Goal: Task Accomplishment & Management: Manage account settings

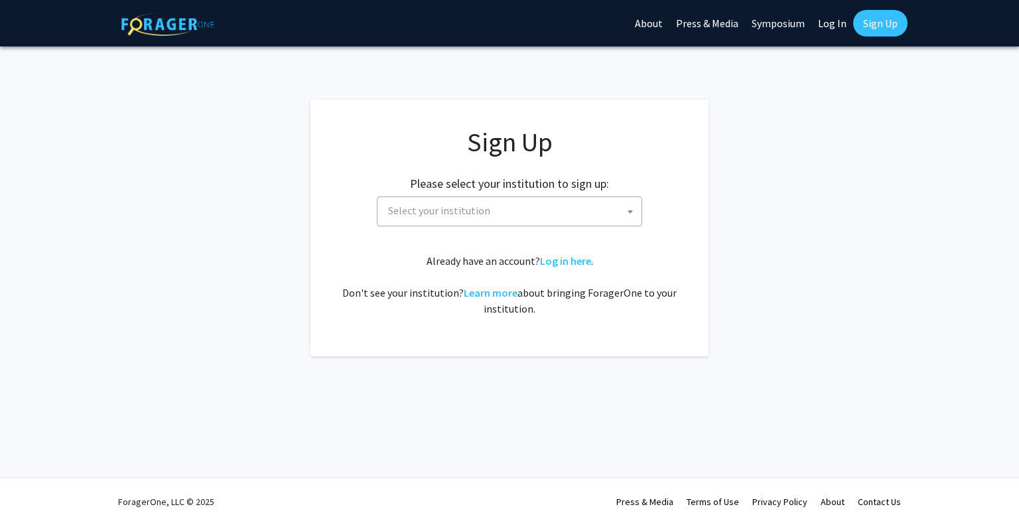
click at [629, 207] on span at bounding box center [629, 211] width 13 height 29
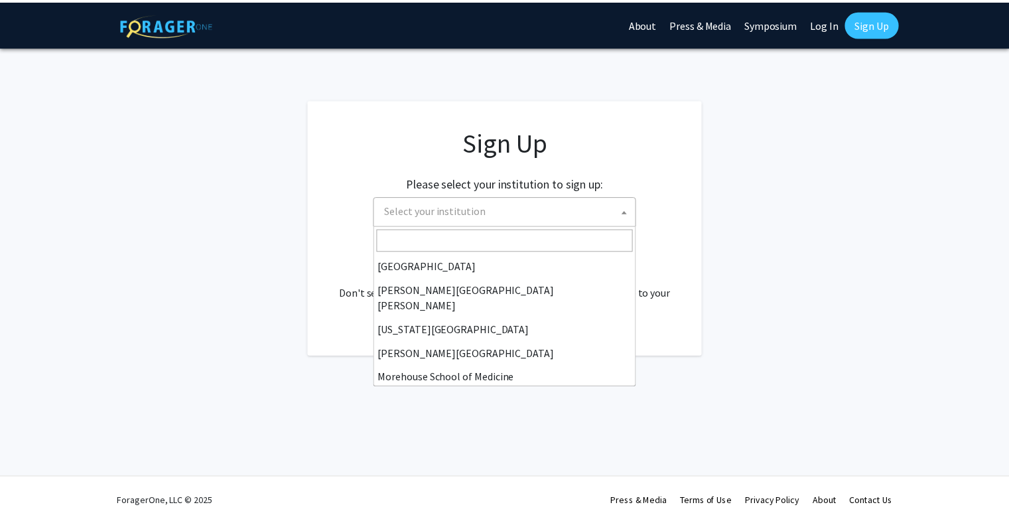
scroll to position [238, 0]
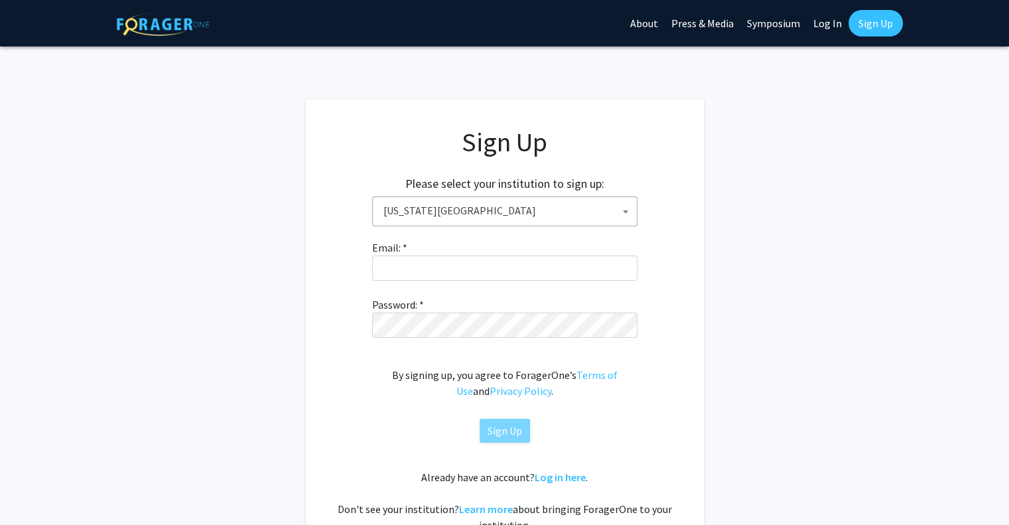
click at [627, 215] on span at bounding box center [625, 211] width 13 height 29
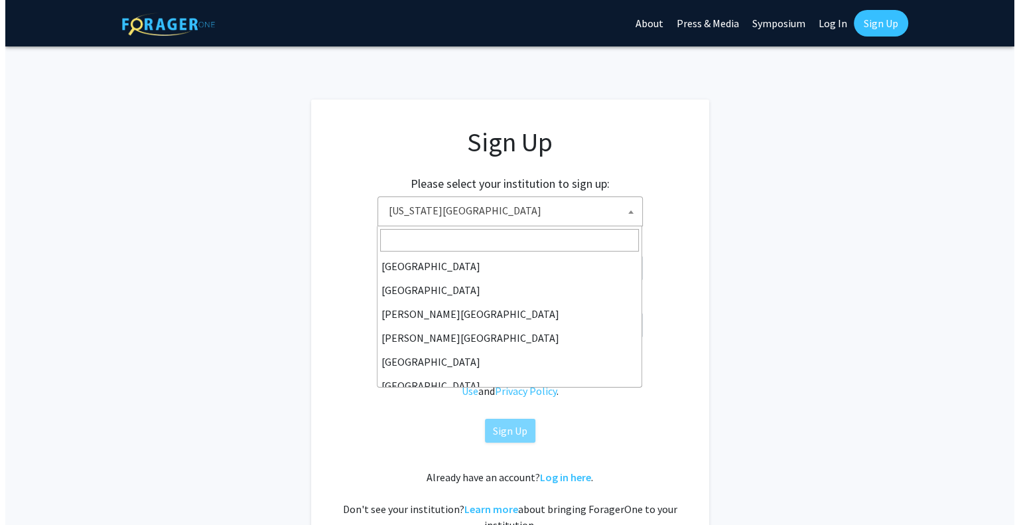
scroll to position [263, 0]
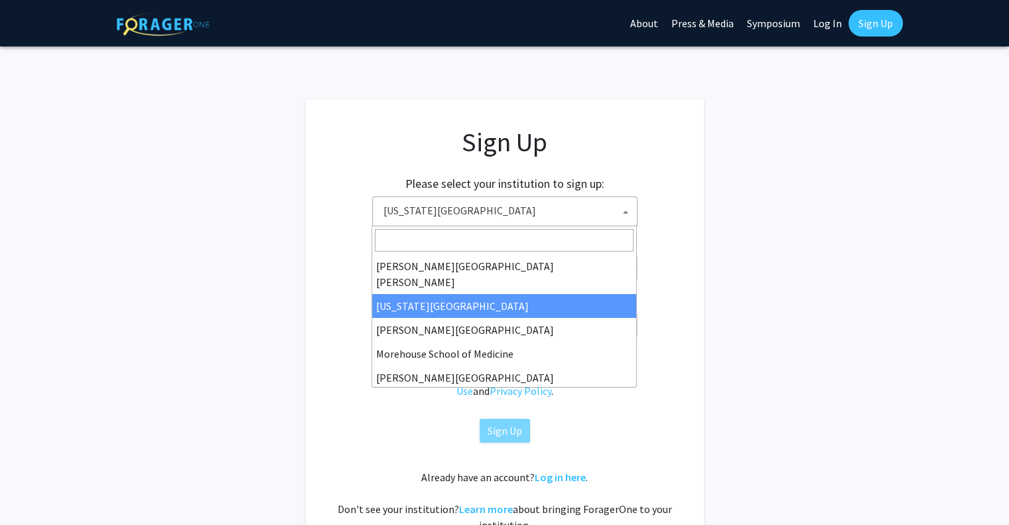
select select "1"
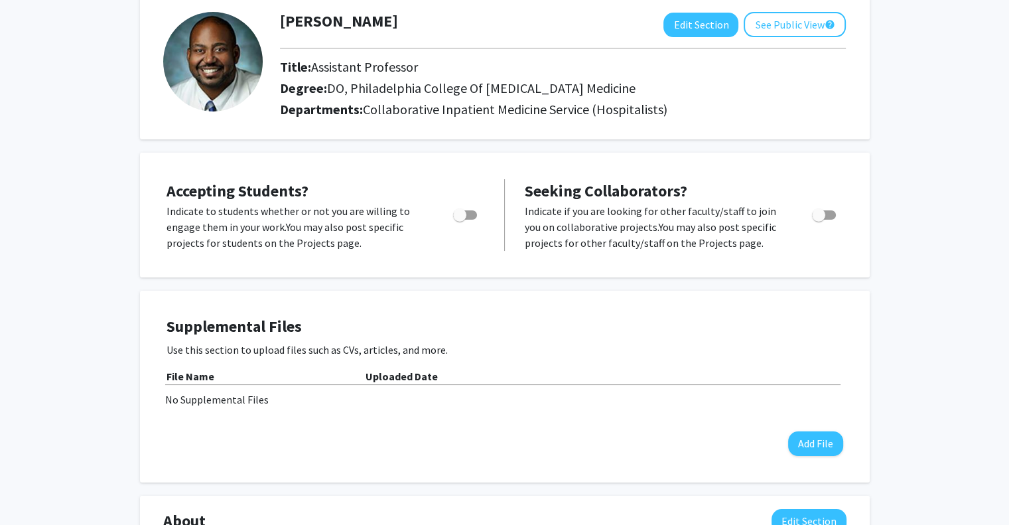
scroll to position [87, 0]
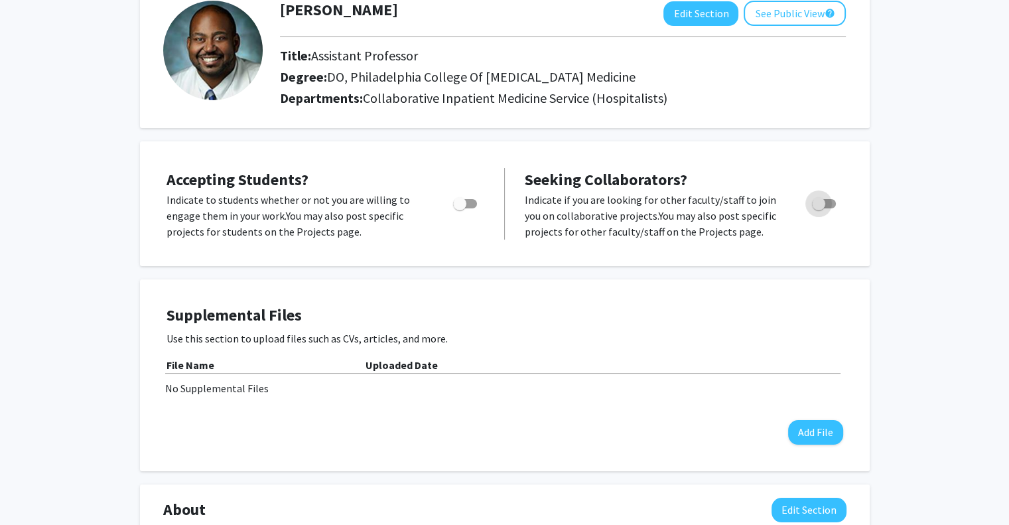
click at [806, 204] on label "Toggle" at bounding box center [820, 204] width 29 height 16
click at [818, 208] on input "Toggle" at bounding box center [818, 208] width 1 height 1
checkbox input "true"
click at [467, 202] on span "Toggle" at bounding box center [465, 203] width 24 height 9
click at [460, 208] on input "Would you like to permit student requests?" at bounding box center [459, 208] width 1 height 1
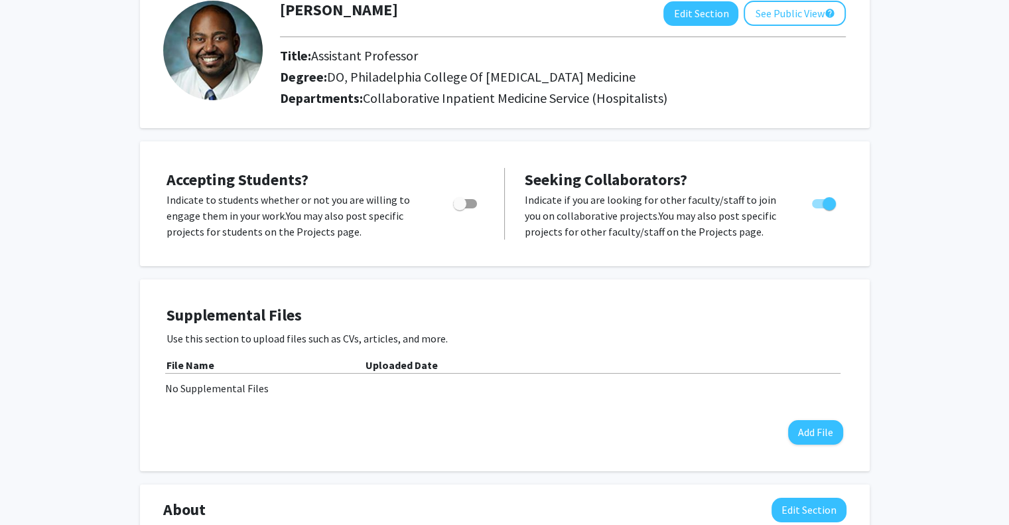
checkbox input "true"
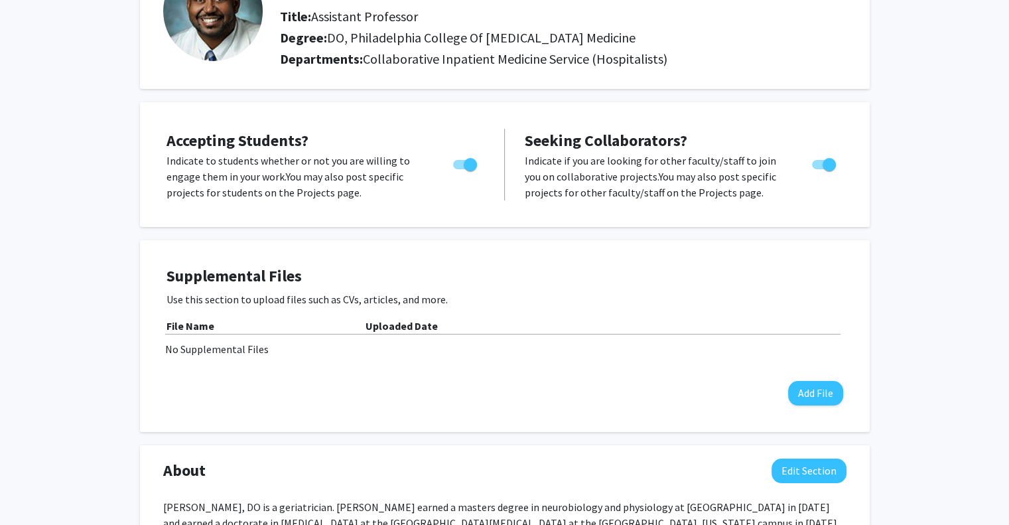
scroll to position [0, 0]
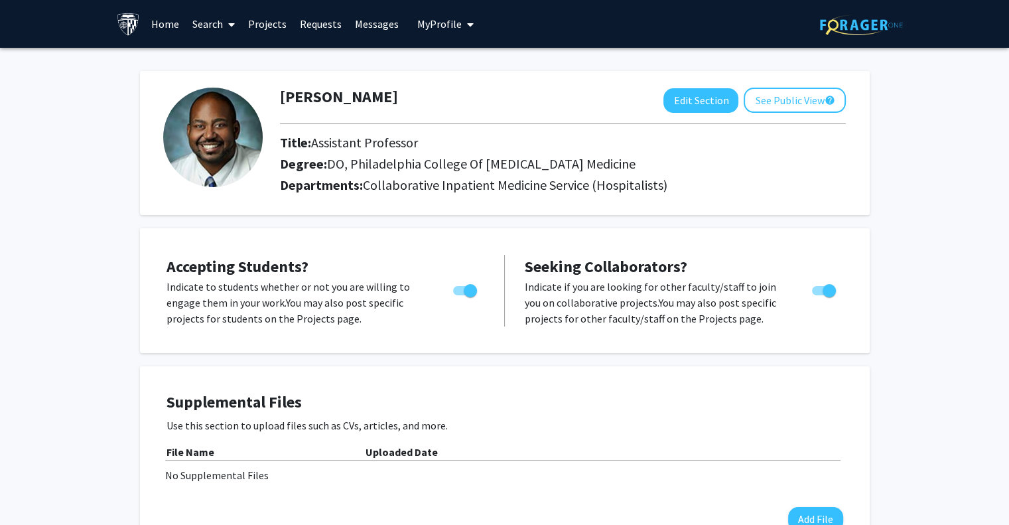
click at [172, 42] on link "Home" at bounding box center [165, 24] width 41 height 46
